Goal: Navigation & Orientation: Find specific page/section

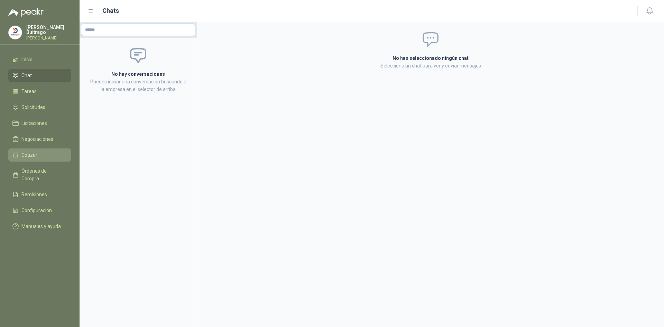
click at [45, 156] on li "Cotizar" at bounding box center [39, 155] width 55 height 8
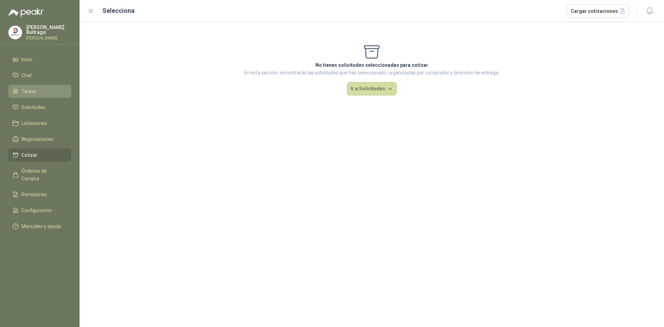
click at [29, 90] on span "Tareas" at bounding box center [28, 91] width 15 height 8
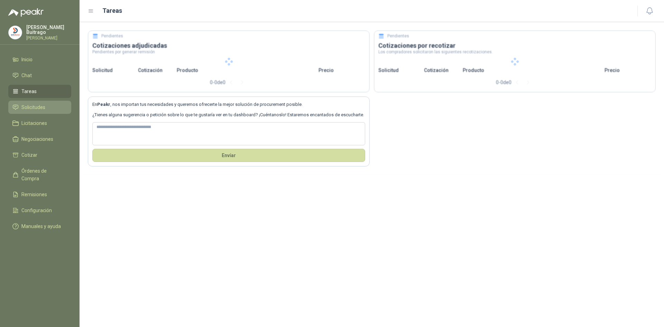
click at [53, 105] on li "Solicitudes" at bounding box center [39, 107] width 55 height 8
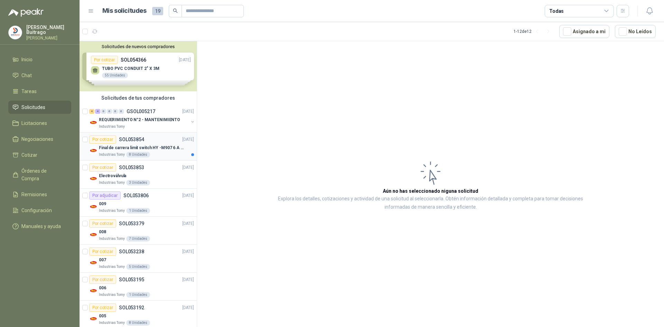
click at [159, 147] on p "Final de carrera limit switch HY -M907 6 A - 250 V a.c" at bounding box center [142, 147] width 86 height 7
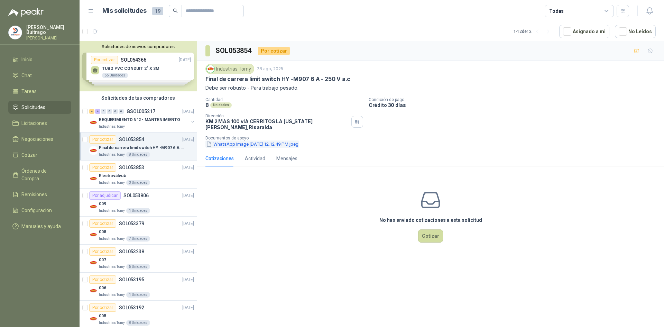
click at [256, 140] on button "WhatsApp Image [DATE] 12.12.49 PM.jpeg" at bounding box center [252, 143] width 94 height 7
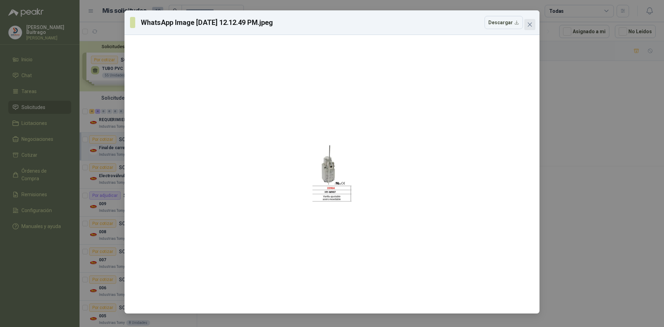
click at [532, 26] on icon "close" at bounding box center [530, 25] width 6 height 6
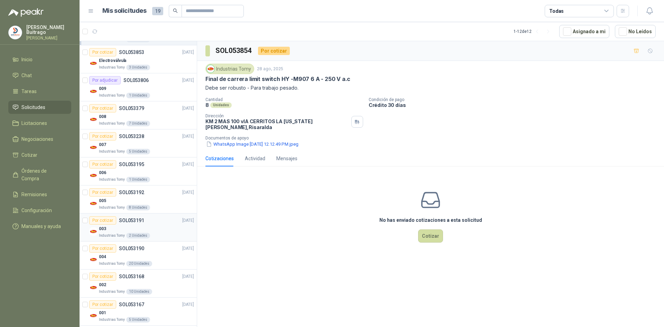
scroll to position [121, 0]
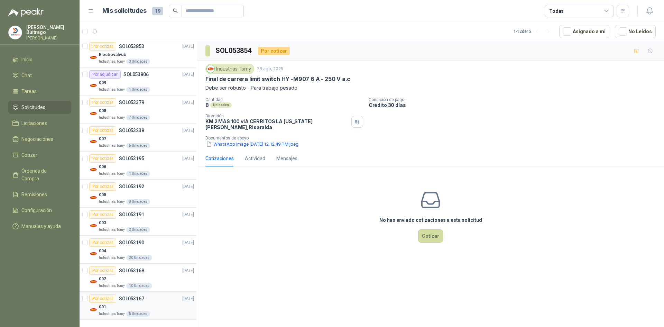
click at [130, 310] on div "001" at bounding box center [146, 306] width 95 height 8
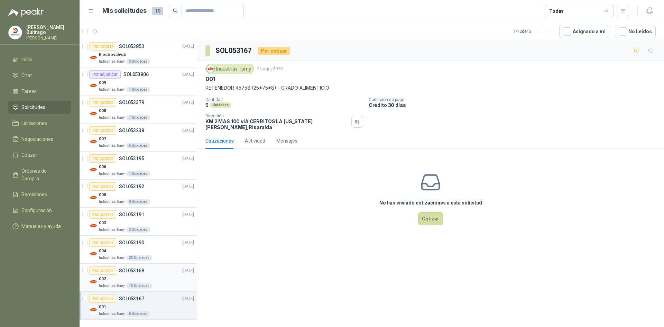
click at [124, 267] on div "Por cotizar SOL053168" at bounding box center [116, 270] width 55 height 8
click at [128, 242] on p "SOL053190" at bounding box center [131, 242] width 25 height 5
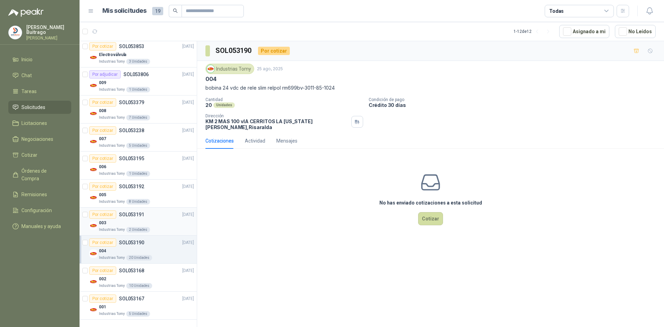
click at [133, 218] on div "003" at bounding box center [146, 222] width 95 height 8
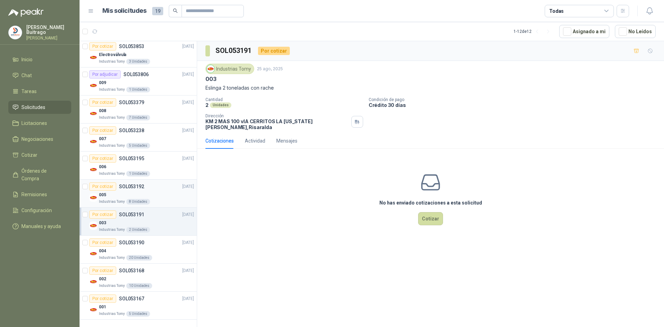
click at [128, 185] on p "SOL053192" at bounding box center [131, 186] width 25 height 5
click at [126, 166] on div "006" at bounding box center [146, 166] width 95 height 8
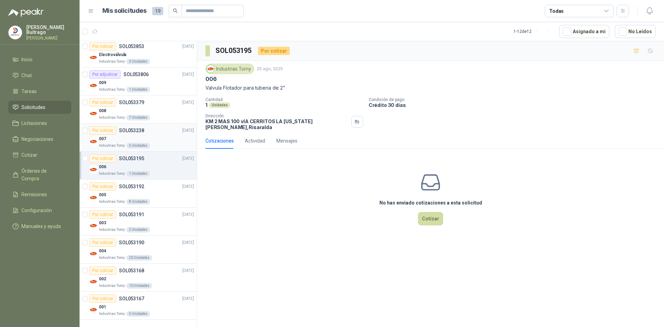
click at [130, 133] on p "SOL053238" at bounding box center [131, 130] width 25 height 5
click at [131, 108] on div "008" at bounding box center [146, 110] width 95 height 8
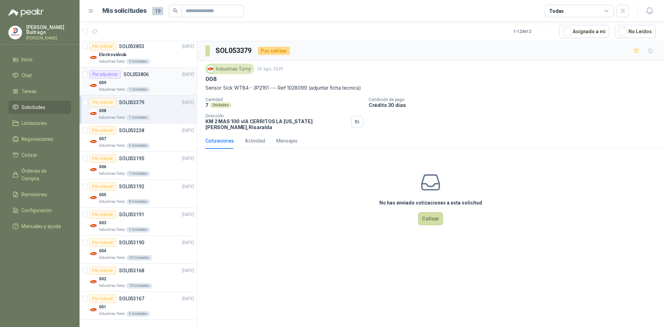
click at [126, 85] on div "009" at bounding box center [146, 82] width 95 height 8
